Goal: Information Seeking & Learning: Learn about a topic

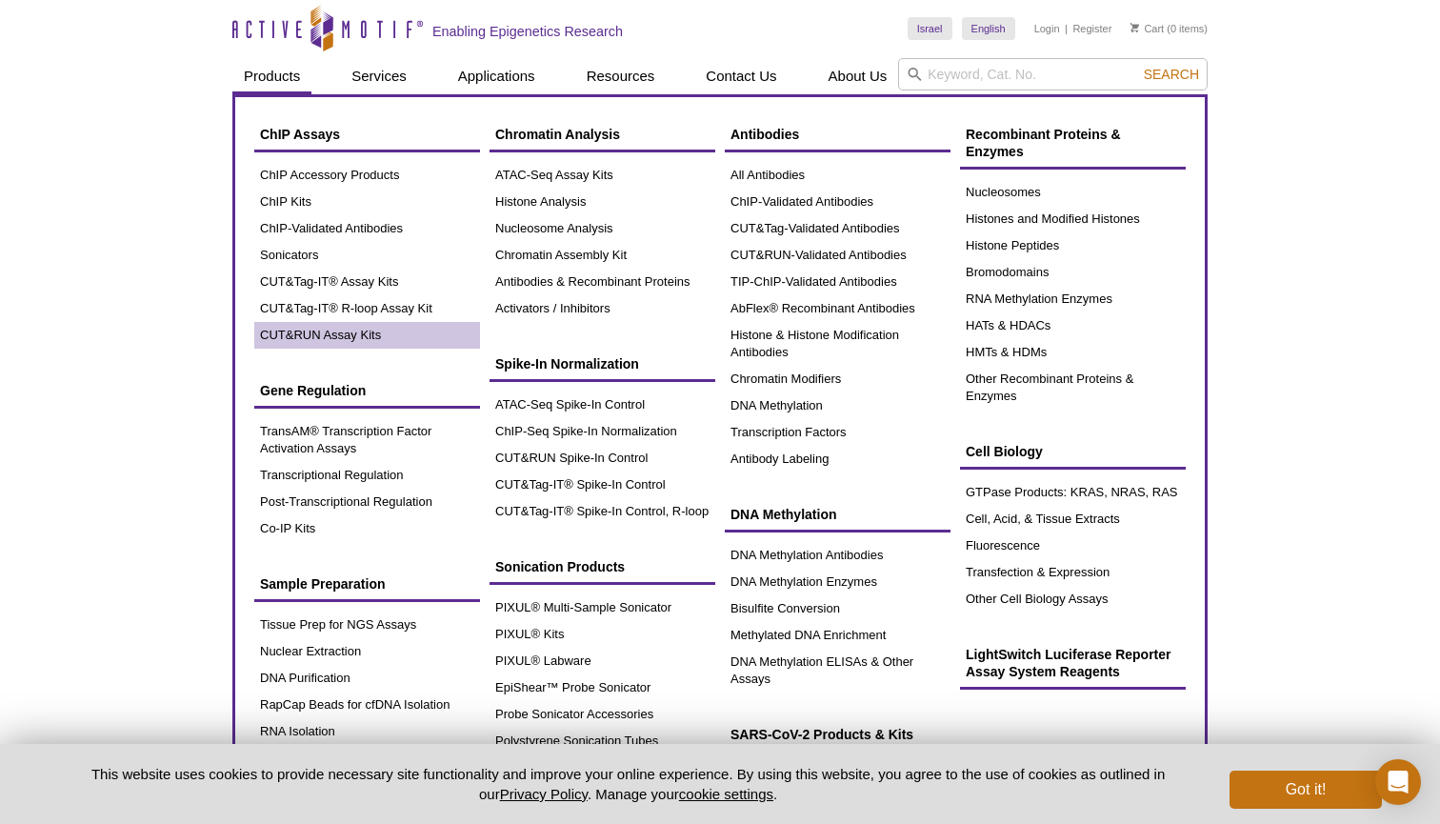
click at [351, 333] on link "CUT&RUN Assay Kits" at bounding box center [367, 335] width 226 height 27
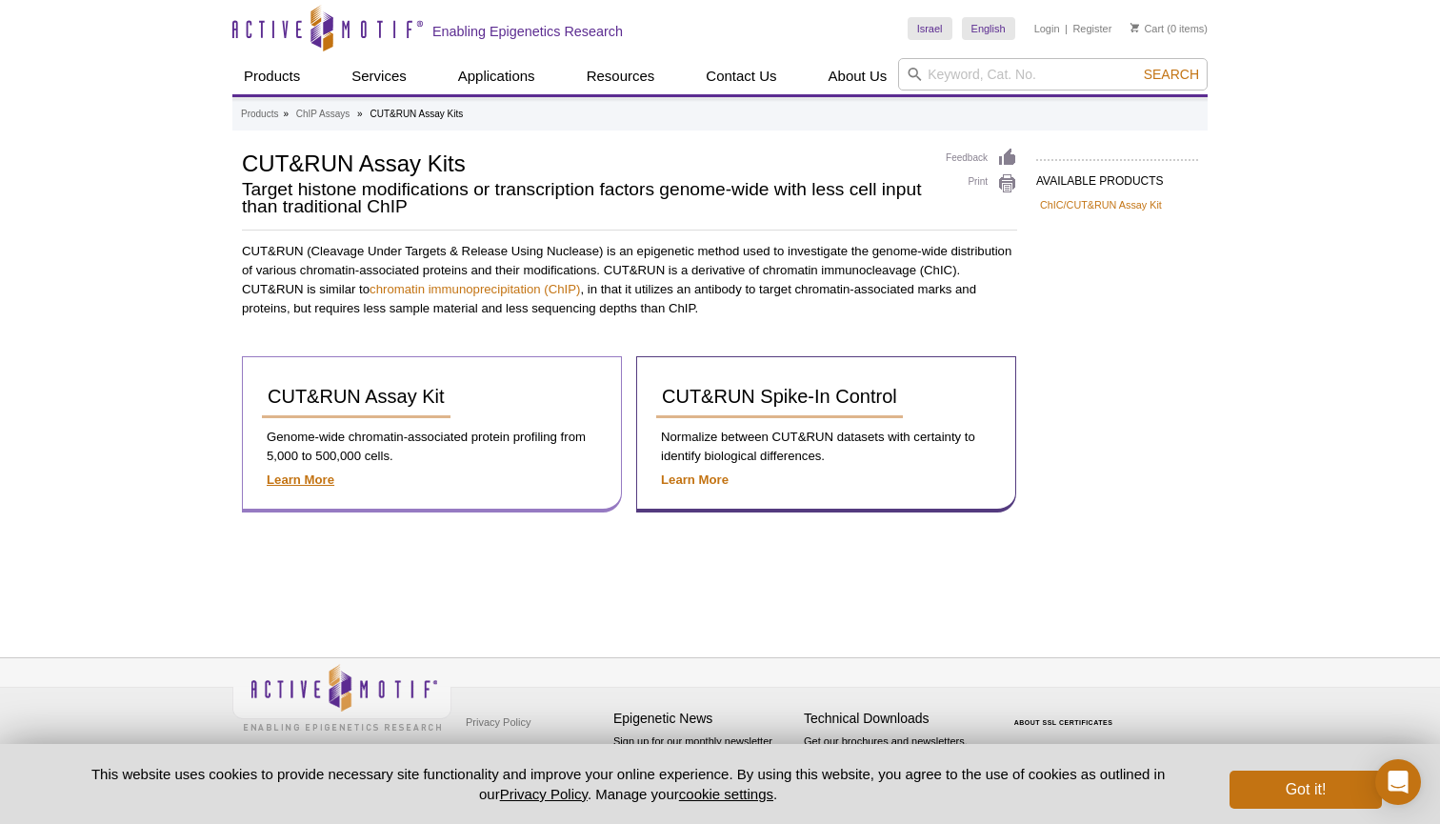
click at [314, 476] on strong "Learn More" at bounding box center [301, 479] width 68 height 14
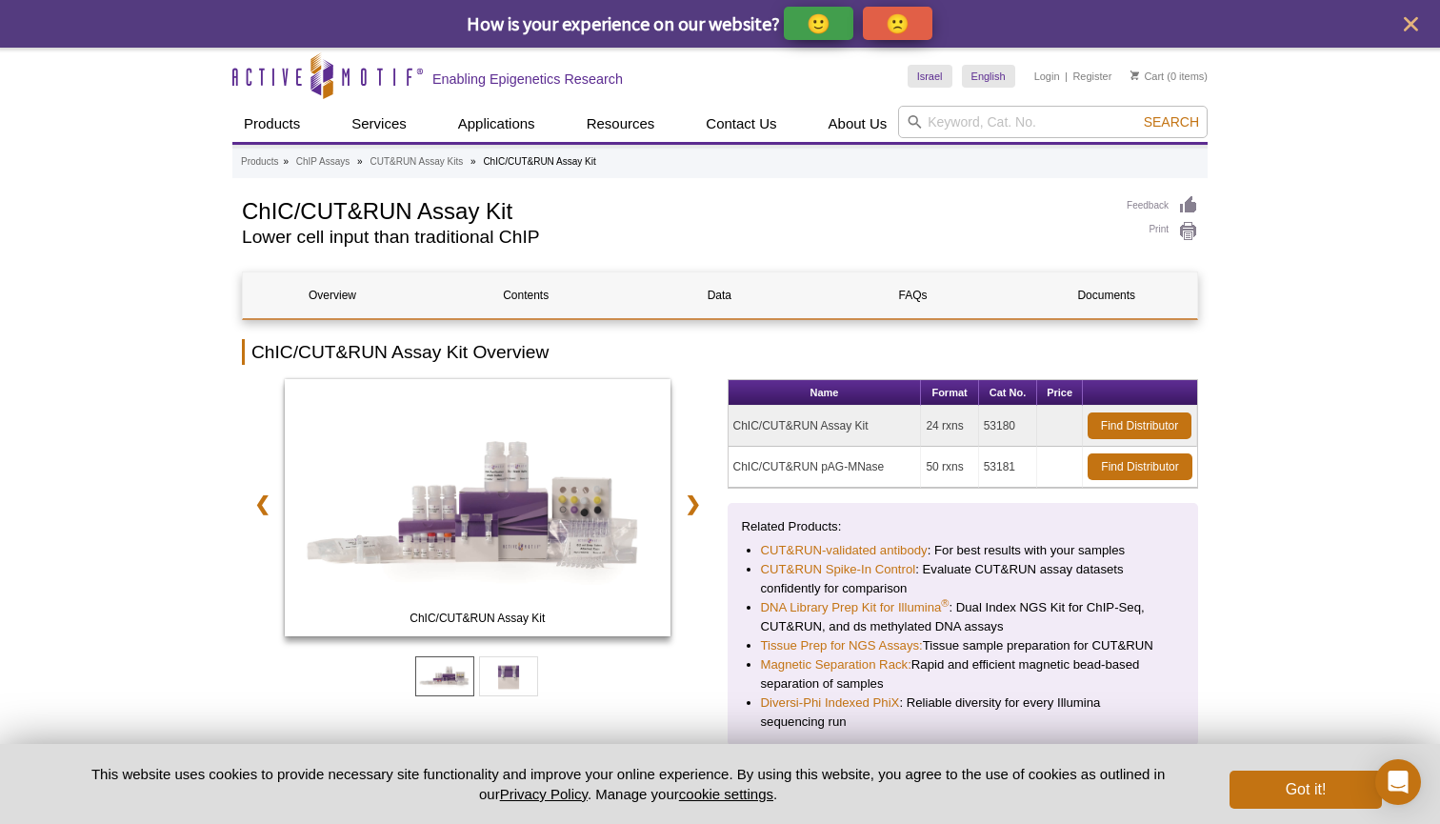
click at [853, 429] on td "ChIC/CUT&RUN Assay Kit" at bounding box center [825, 426] width 193 height 41
click at [996, 426] on td "53180" at bounding box center [1008, 426] width 59 height 41
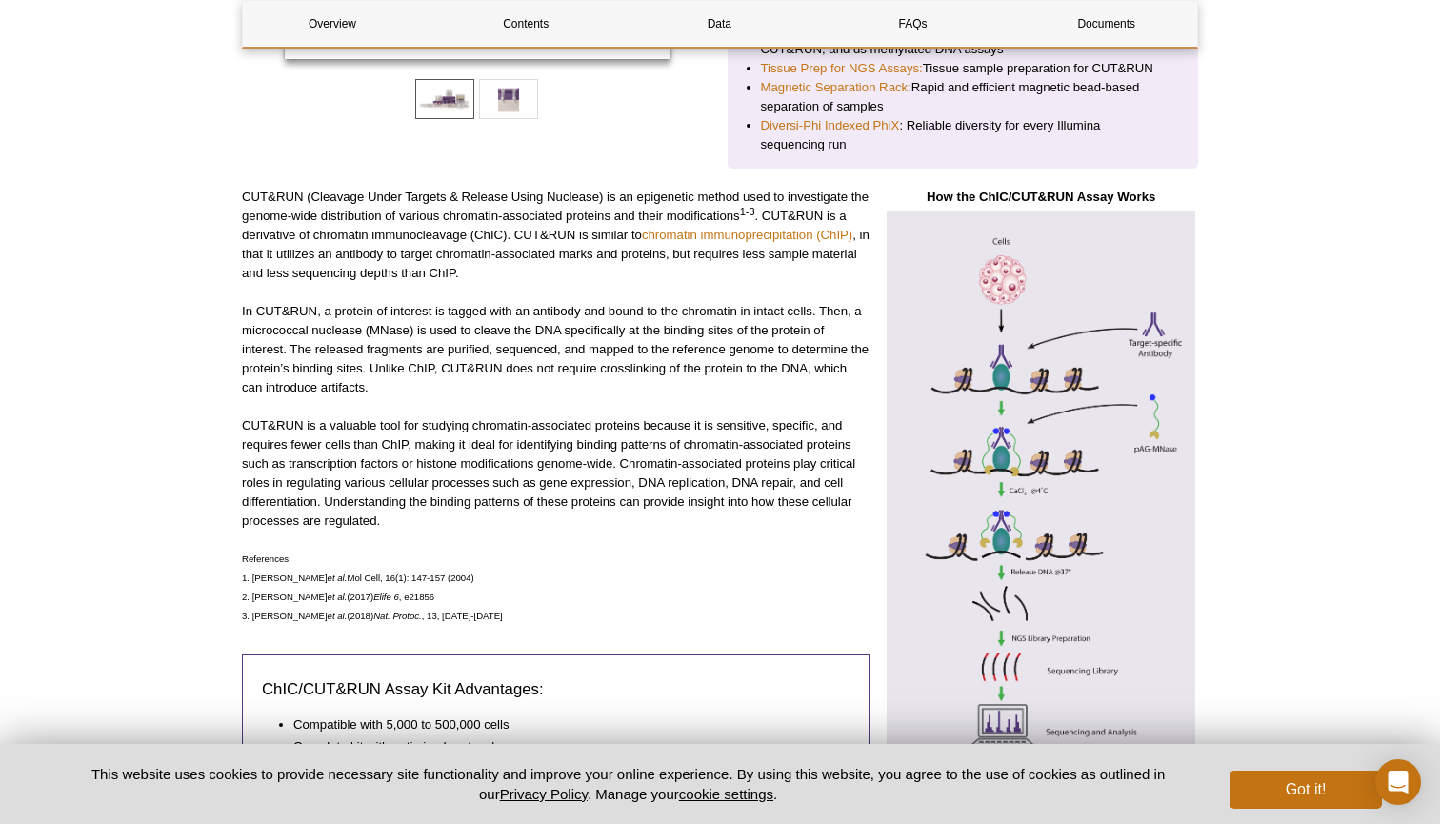
scroll to position [116, 0]
